Goal: Use online tool/utility

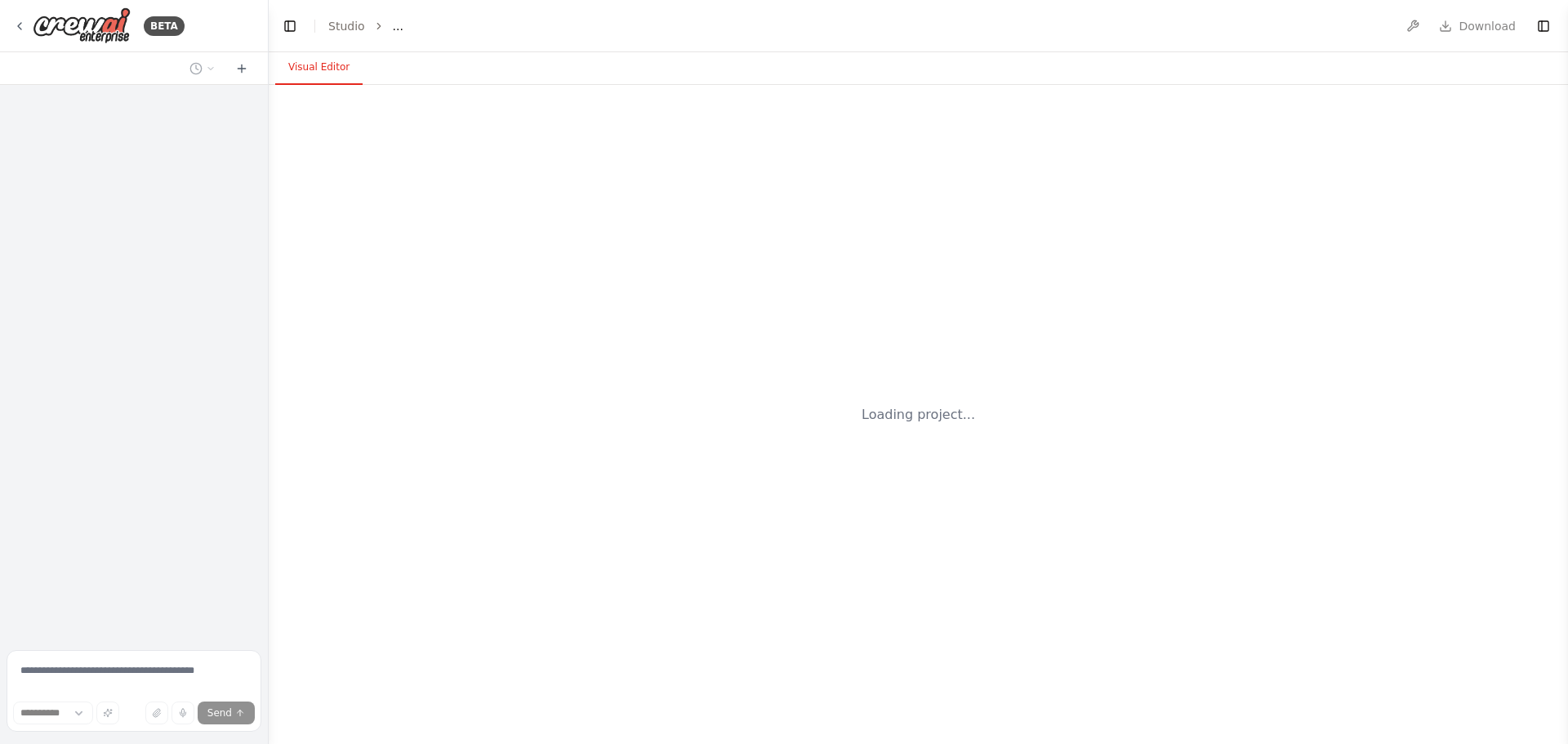
select select "****"
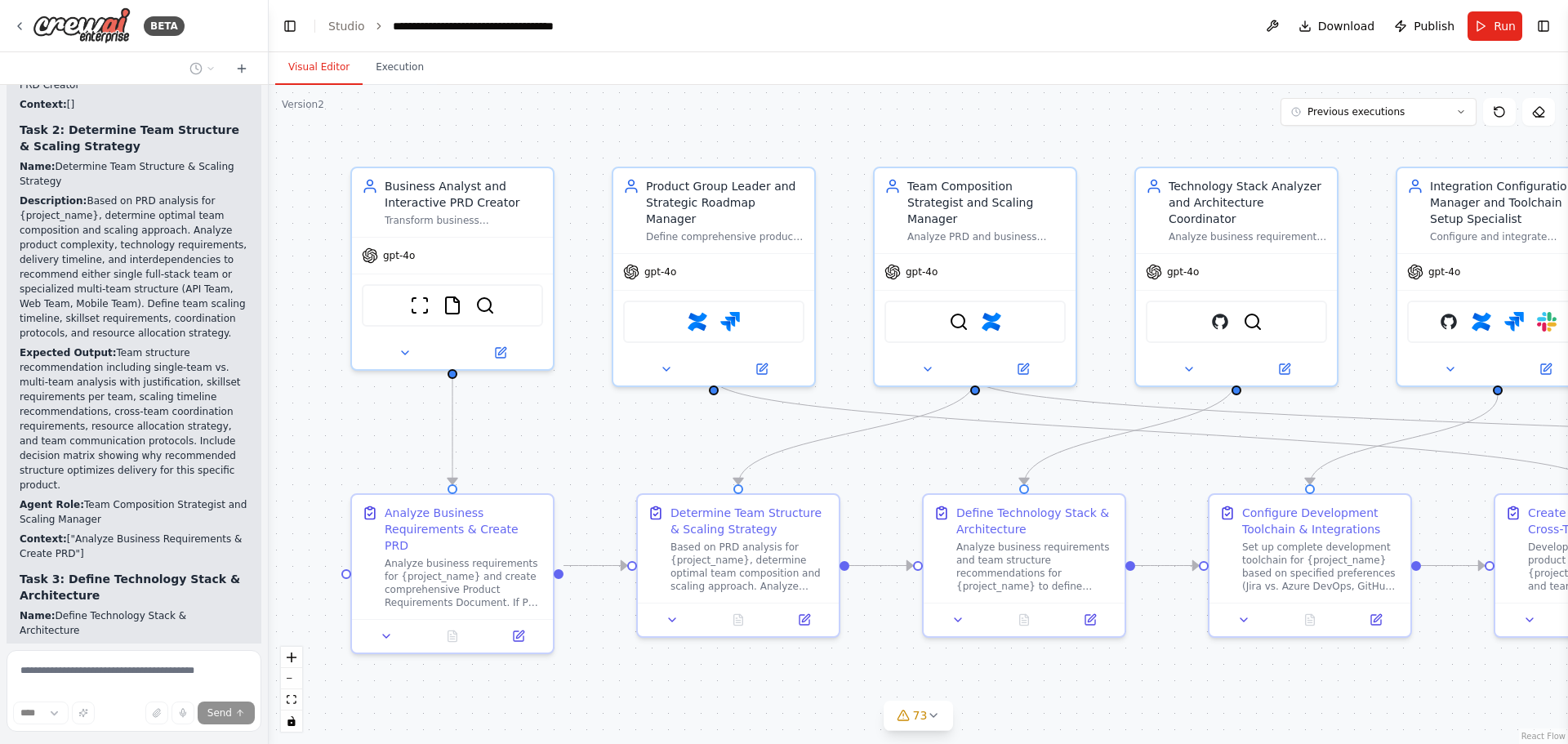
scroll to position [219681, 0]
